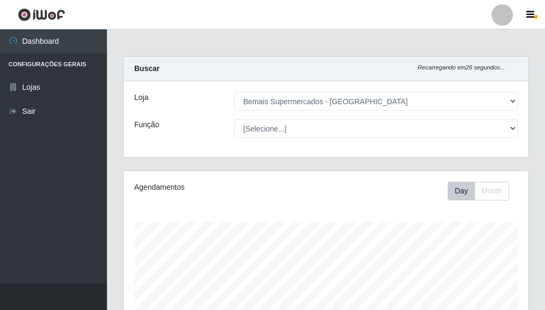
select select "249"
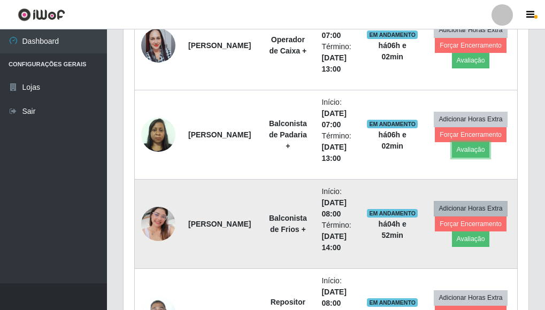
scroll to position [558, 0]
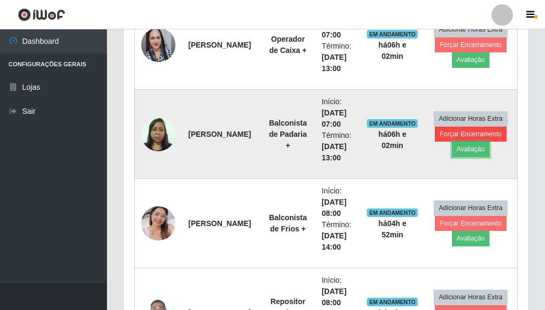
drag, startPoint x: 462, startPoint y: 151, endPoint x: 458, endPoint y: 129, distance: 22.3
drag, startPoint x: 479, startPoint y: 141, endPoint x: 474, endPoint y: 151, distance: 11.5
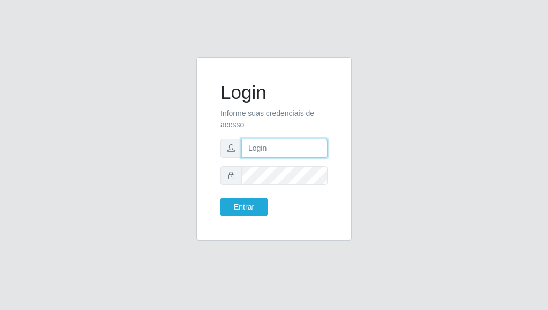
type input "[PERSON_NAME]"
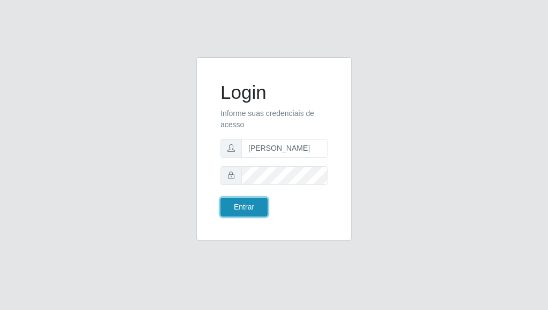
click at [243, 204] on button "Entrar" at bounding box center [243, 207] width 47 height 19
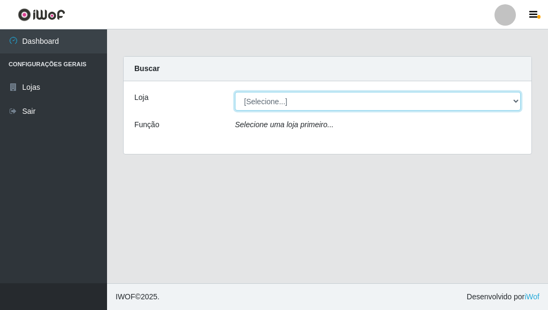
click at [303, 108] on select "[Selecione...] Bemais Supermercados - [GEOGRAPHIC_DATA]" at bounding box center [378, 101] width 286 height 19
select select "249"
click at [235, 92] on select "[Selecione...] Bemais Supermercados - [GEOGRAPHIC_DATA]" at bounding box center [378, 101] width 286 height 19
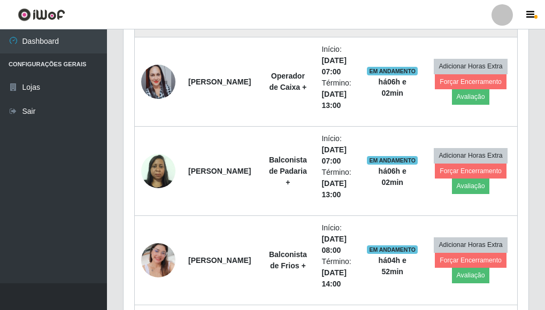
scroll to position [535, 0]
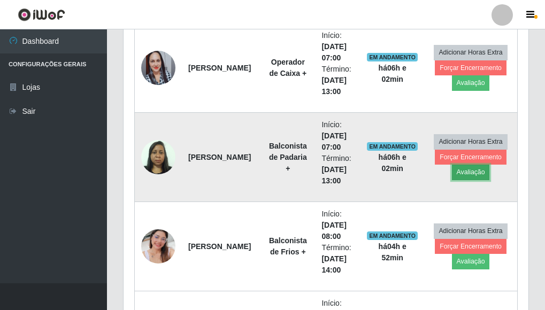
click at [474, 173] on button "Avaliação" at bounding box center [471, 172] width 38 height 15
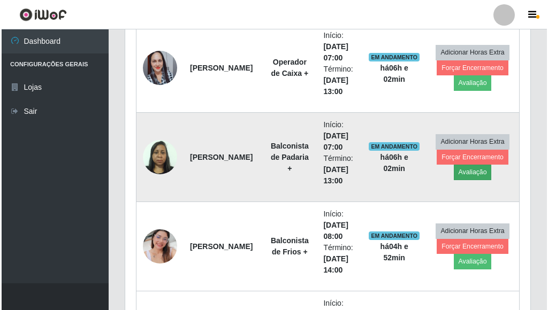
scroll to position [222, 399]
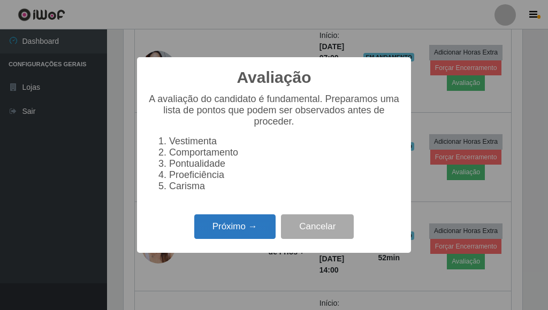
click at [231, 230] on button "Próximo →" at bounding box center [234, 227] width 81 height 25
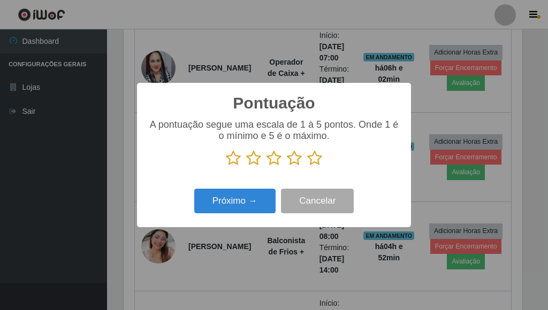
click at [314, 160] on icon at bounding box center [314, 158] width 15 height 16
click at [307, 166] on input "radio" at bounding box center [307, 166] width 0 height 0
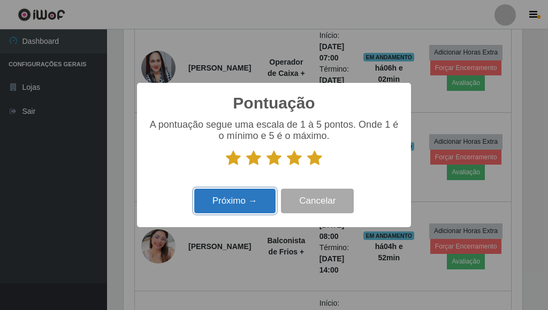
click at [231, 206] on button "Próximo →" at bounding box center [234, 201] width 81 height 25
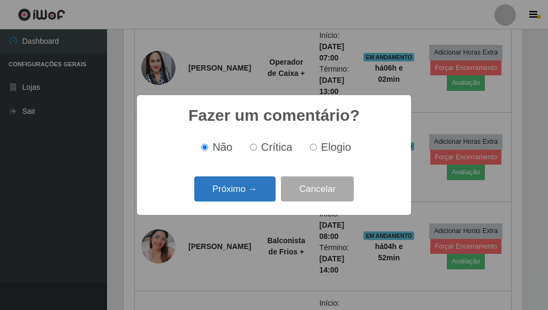
click at [245, 193] on button "Próximo →" at bounding box center [234, 189] width 81 height 25
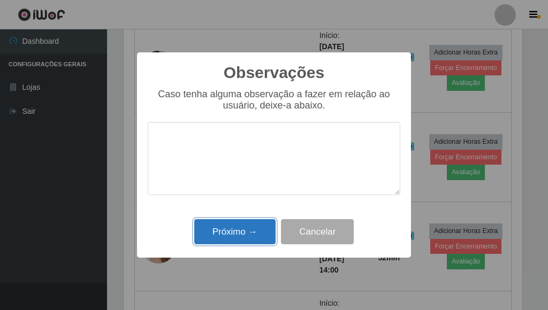
click at [235, 228] on button "Próximo →" at bounding box center [234, 231] width 81 height 25
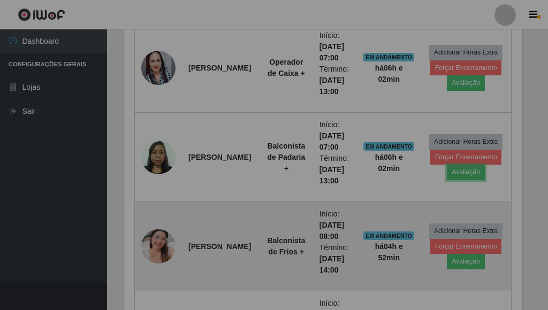
scroll to position [222, 405]
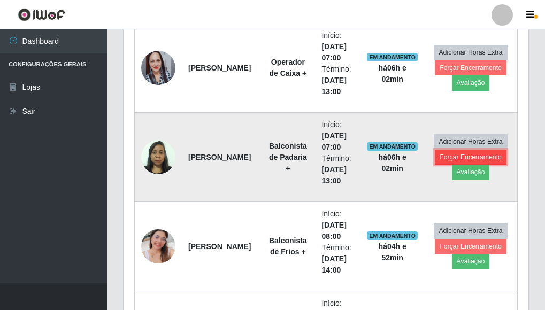
click at [459, 155] on button "Forçar Encerramento" at bounding box center [471, 157] width 72 height 15
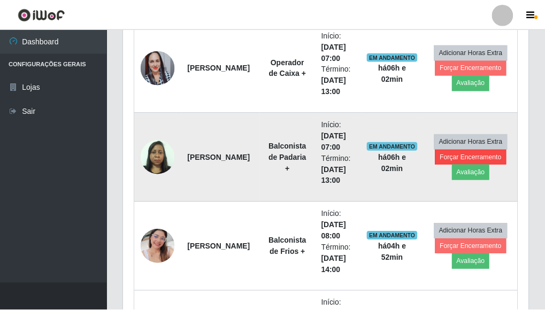
scroll to position [222, 399]
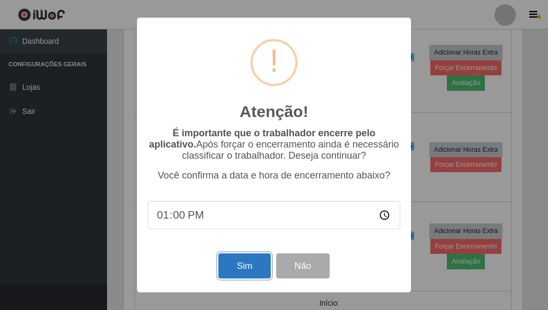
click at [244, 264] on button "Sim" at bounding box center [244, 266] width 52 height 25
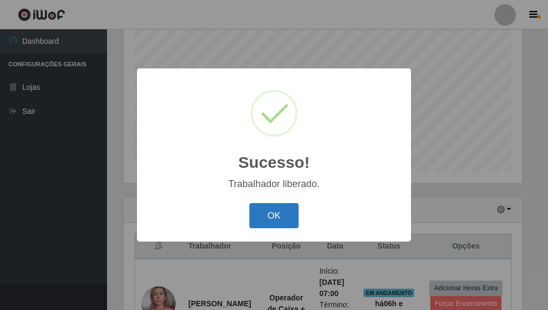
click at [262, 222] on button "OK" at bounding box center [274, 215] width 50 height 25
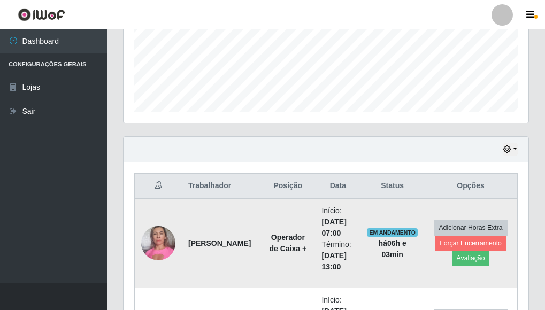
scroll to position [424, 0]
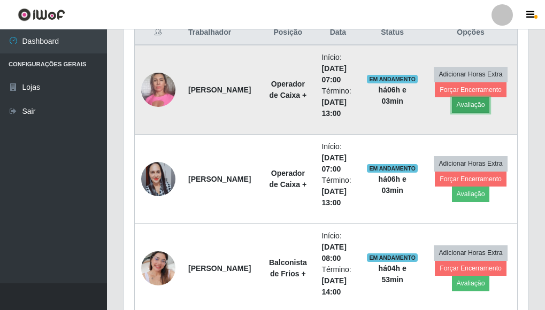
click at [477, 105] on button "Avaliação" at bounding box center [471, 104] width 38 height 15
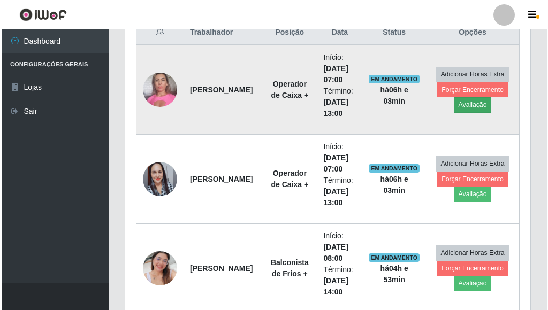
scroll to position [222, 399]
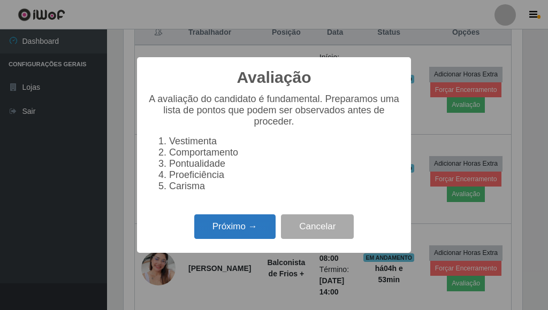
click at [227, 223] on button "Próximo →" at bounding box center [234, 227] width 81 height 25
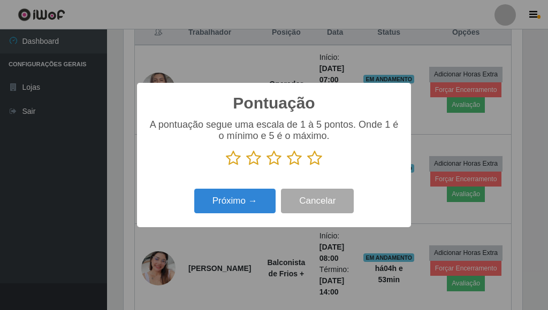
scroll to position [534971, 534795]
click at [313, 159] on icon at bounding box center [314, 158] width 15 height 16
click at [307, 166] on input "radio" at bounding box center [307, 166] width 0 height 0
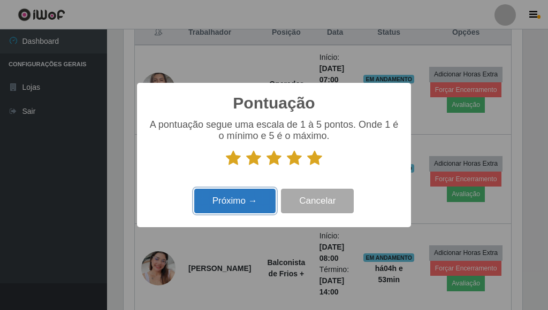
click at [246, 195] on button "Próximo →" at bounding box center [234, 201] width 81 height 25
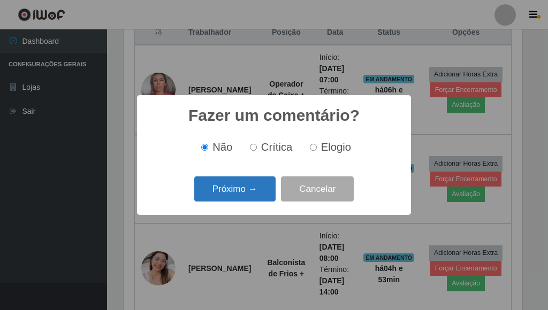
click at [249, 186] on button "Próximo →" at bounding box center [234, 189] width 81 height 25
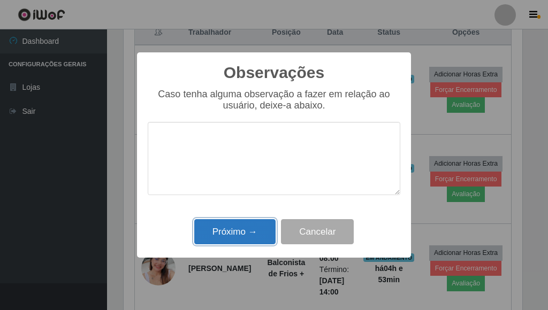
click at [229, 230] on button "Próximo →" at bounding box center [234, 231] width 81 height 25
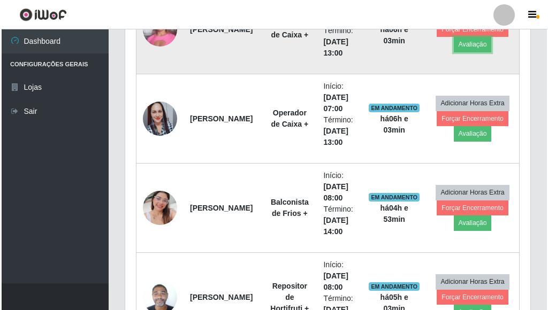
scroll to position [424, 0]
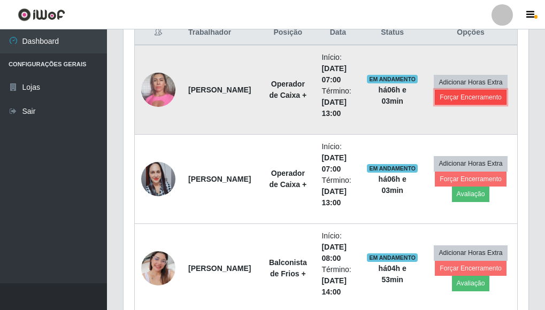
click at [461, 98] on button "Forçar Encerramento" at bounding box center [471, 97] width 72 height 15
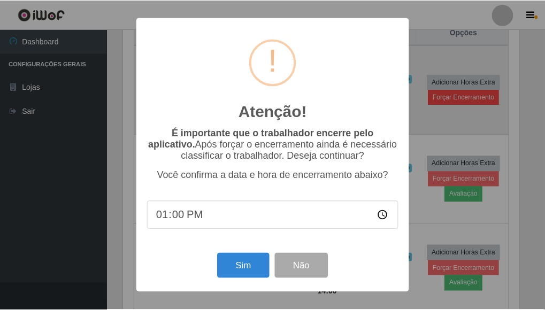
scroll to position [222, 399]
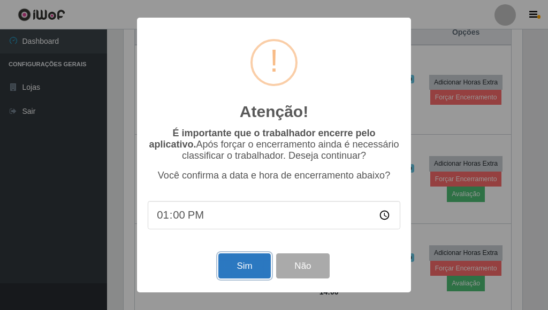
click at [247, 257] on button "Sim" at bounding box center [244, 266] width 52 height 25
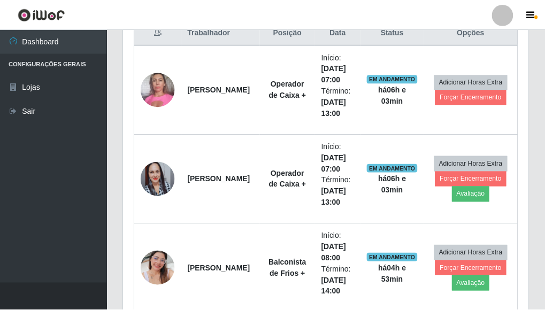
scroll to position [0, 0]
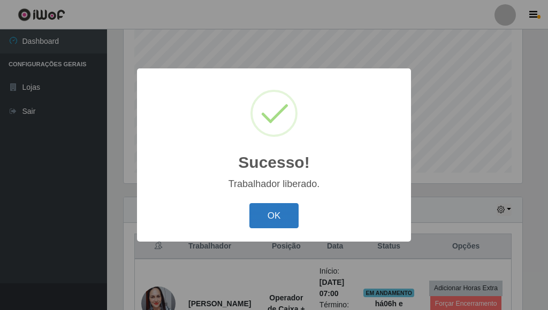
click at [276, 211] on button "OK" at bounding box center [274, 215] width 50 height 25
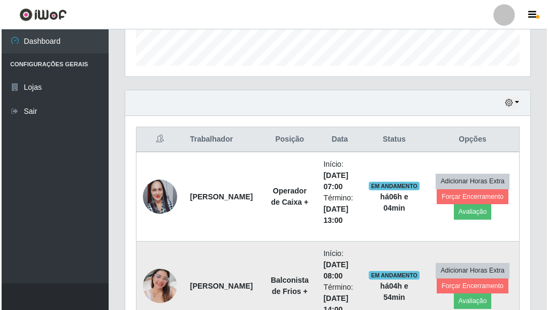
scroll to position [424, 0]
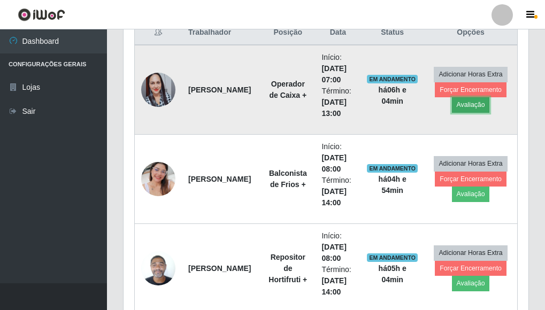
click at [474, 107] on button "Avaliação" at bounding box center [471, 104] width 38 height 15
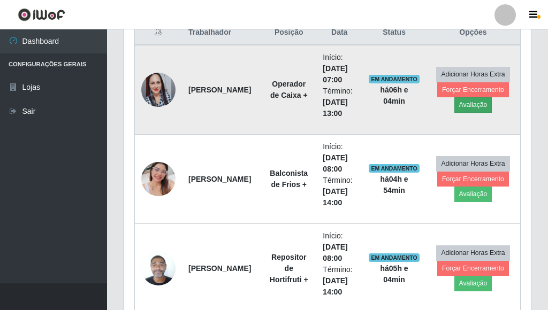
scroll to position [222, 399]
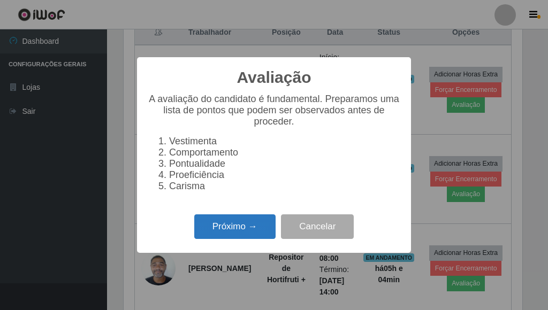
click at [242, 221] on button "Próximo →" at bounding box center [234, 227] width 81 height 25
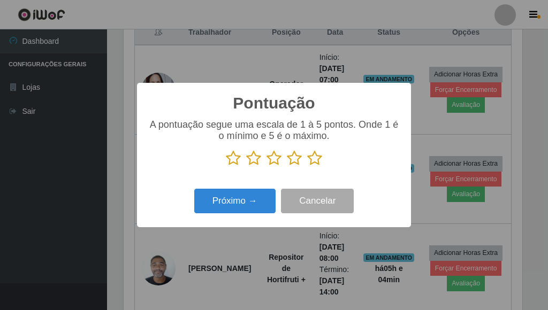
click at [314, 159] on icon at bounding box center [314, 158] width 15 height 16
click at [307, 166] on input "radio" at bounding box center [307, 166] width 0 height 0
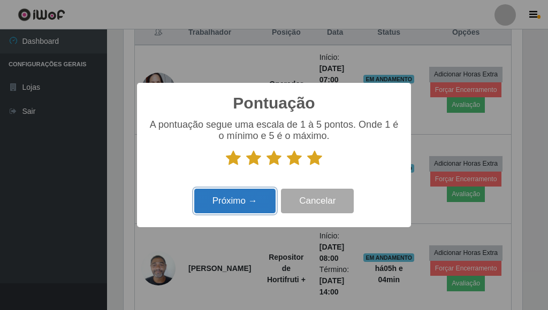
click at [223, 201] on button "Próximo →" at bounding box center [234, 201] width 81 height 25
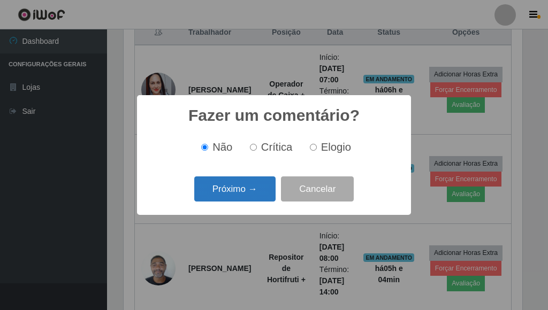
click at [269, 189] on button "Próximo →" at bounding box center [234, 189] width 81 height 25
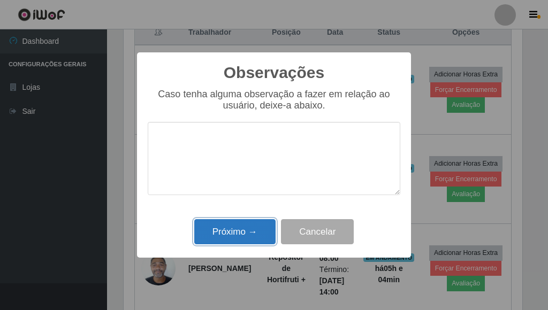
click at [230, 230] on button "Próximo →" at bounding box center [234, 231] width 81 height 25
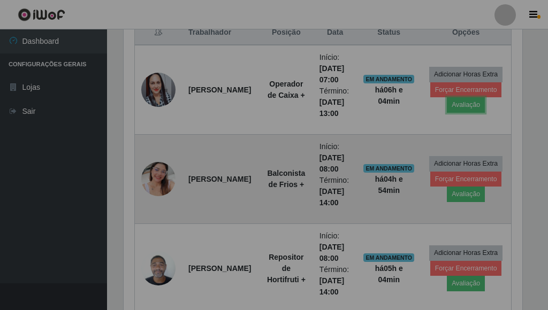
scroll to position [222, 405]
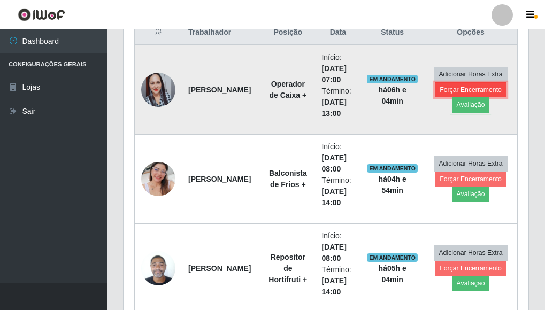
click at [445, 91] on button "Forçar Encerramento" at bounding box center [471, 89] width 72 height 15
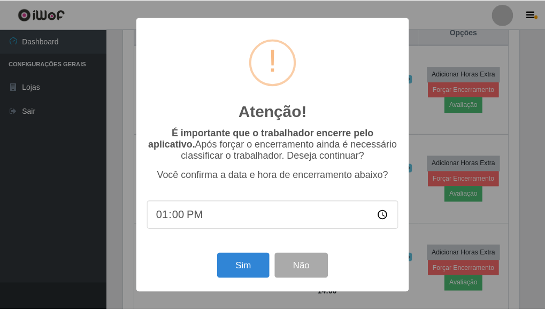
scroll to position [222, 399]
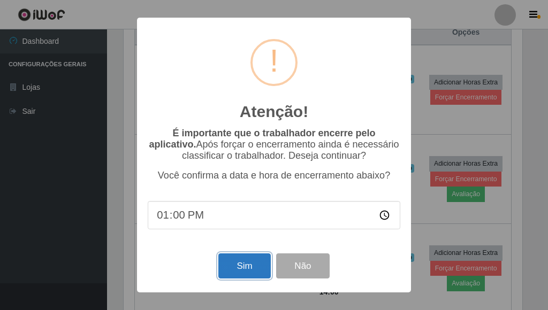
click at [246, 268] on button "Sim" at bounding box center [244, 266] width 52 height 25
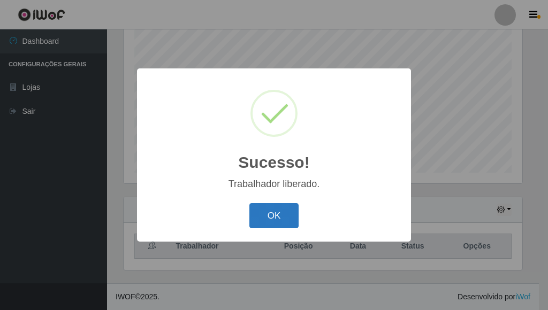
click at [284, 220] on button "OK" at bounding box center [274, 215] width 50 height 25
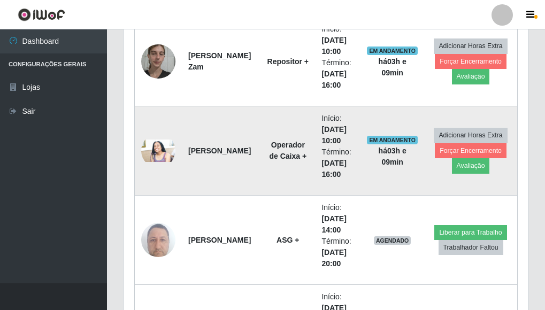
scroll to position [1815, 0]
